Goal: Find specific page/section: Find specific page/section

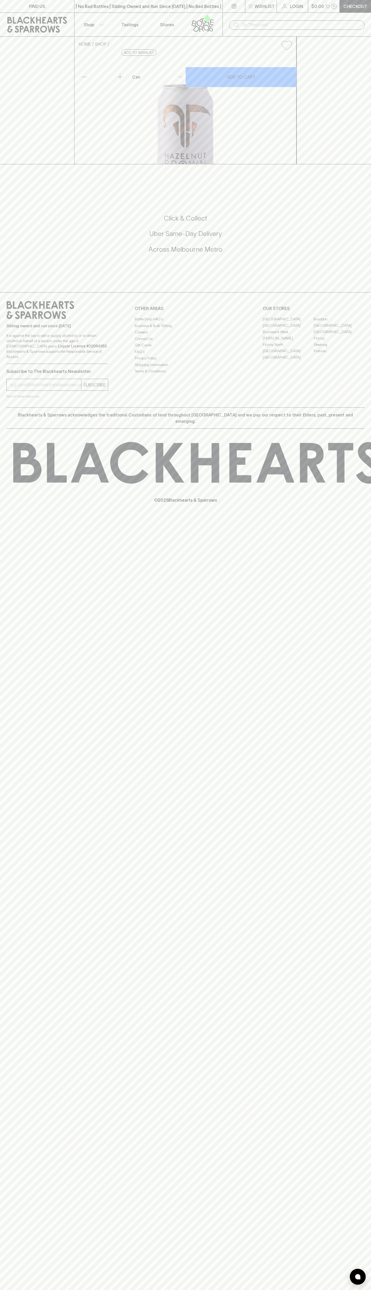
click at [133, 26] on p "Tastings" at bounding box center [130, 25] width 17 height 6
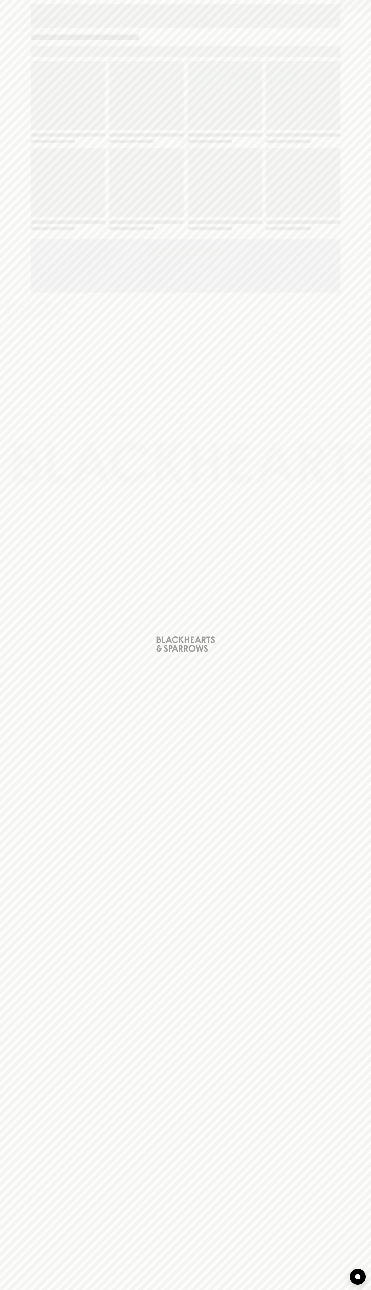
click at [369, 867] on div "Loading" at bounding box center [185, 645] width 371 height 1290
click at [360, 1290] on html "FIND US | No Bad Bottles | Sibling Owned and Run Since 2006 | No Bad Bottles | …" at bounding box center [185, 645] width 371 height 1290
click at [13, 317] on div "Loading" at bounding box center [185, 645] width 371 height 1290
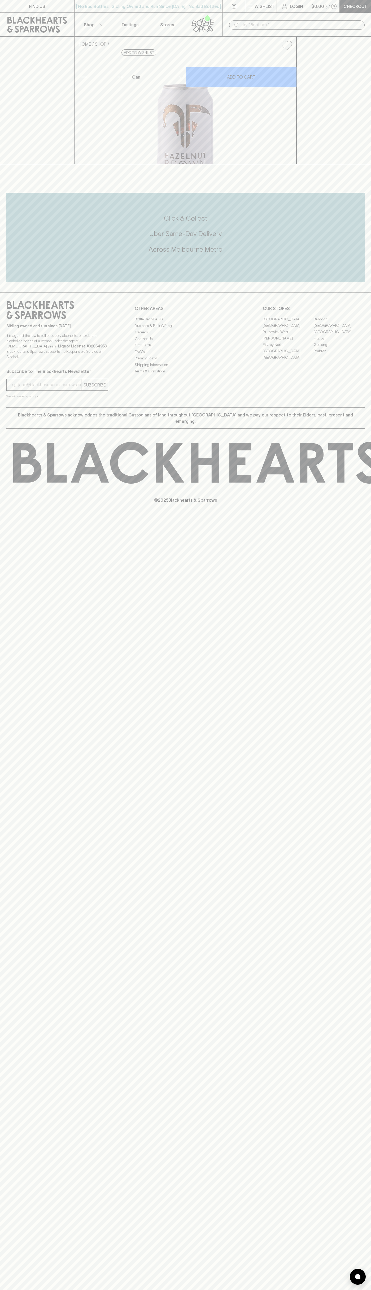
click at [340, 322] on link "Braddon" at bounding box center [339, 319] width 51 height 6
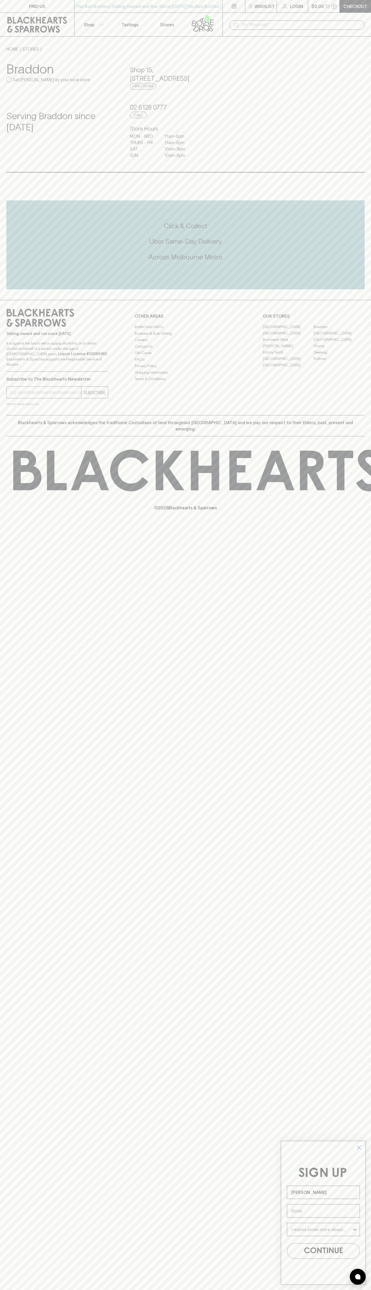
type input "[PERSON_NAME]"
